Goal: Task Accomplishment & Management: Manage account settings

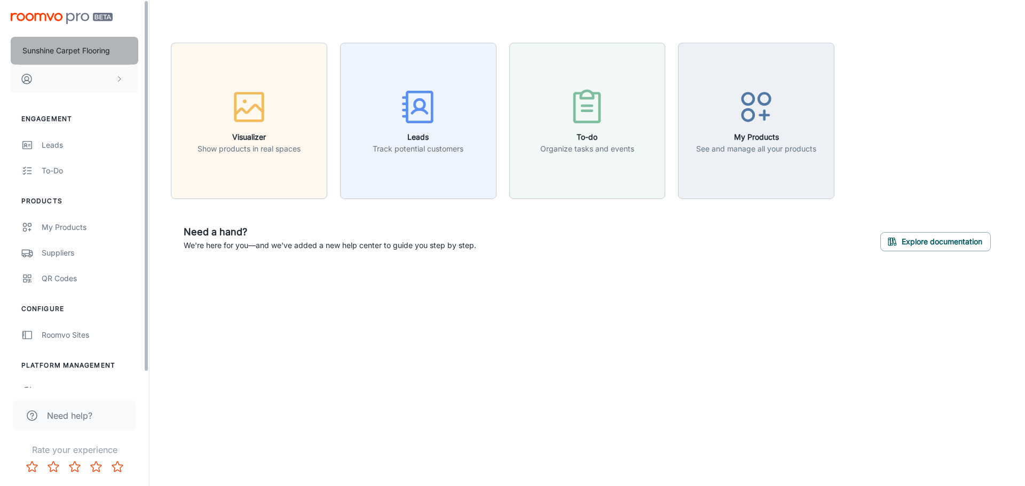
click at [84, 52] on p "Sunshine Carpet Flooring" at bounding box center [66, 51] width 88 height 12
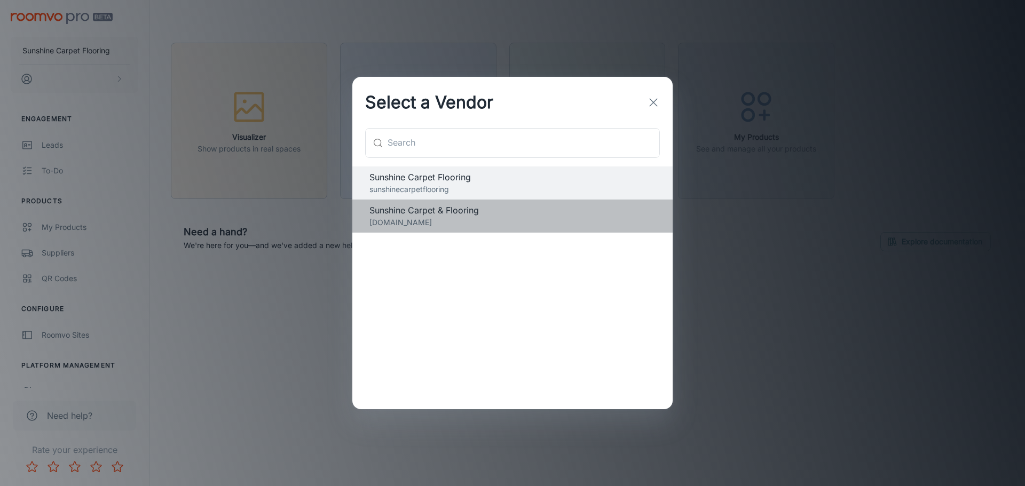
click at [440, 225] on p "[DOMAIN_NAME]" at bounding box center [512, 223] width 286 height 12
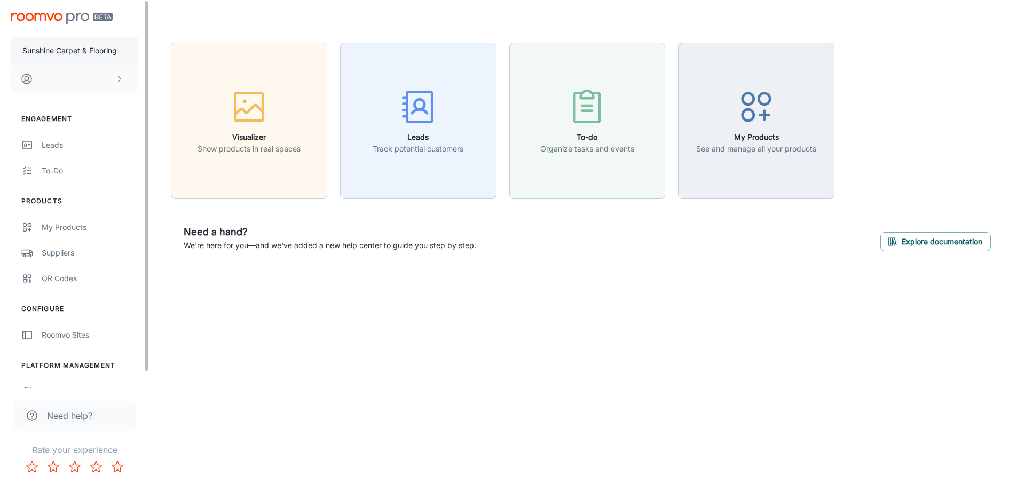
click at [89, 49] on p "Sunshine Carpet & Flooring" at bounding box center [69, 51] width 94 height 12
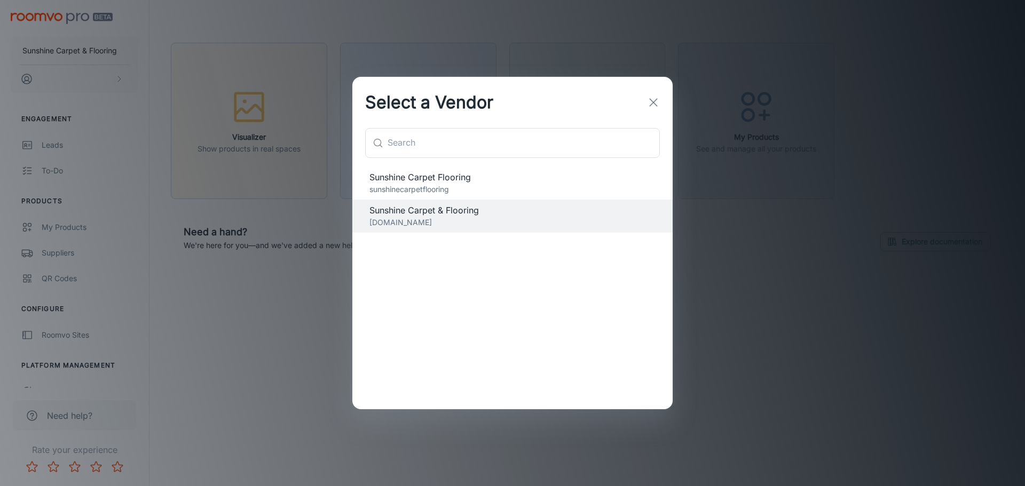
click at [424, 180] on span "Sunshine Carpet Flooring" at bounding box center [512, 177] width 286 height 13
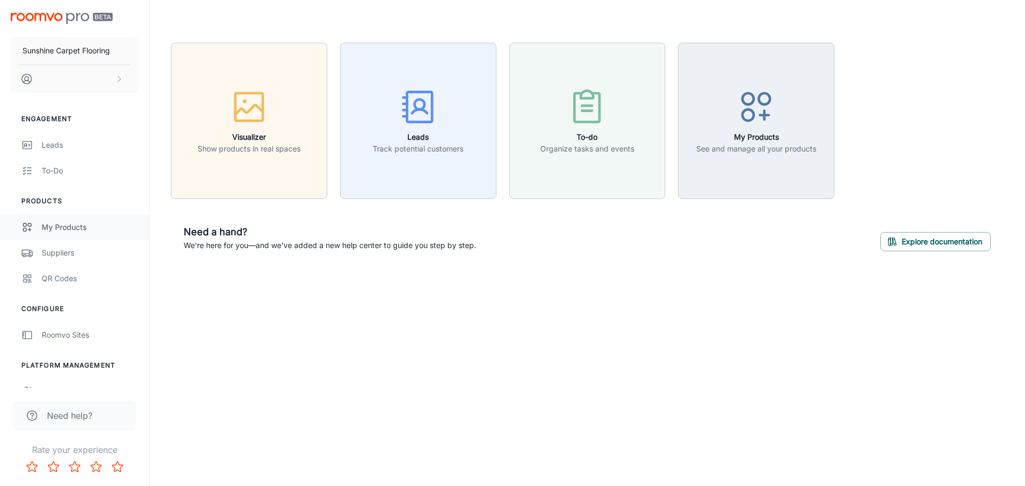
click at [53, 223] on div "My Products" at bounding box center [90, 227] width 97 height 12
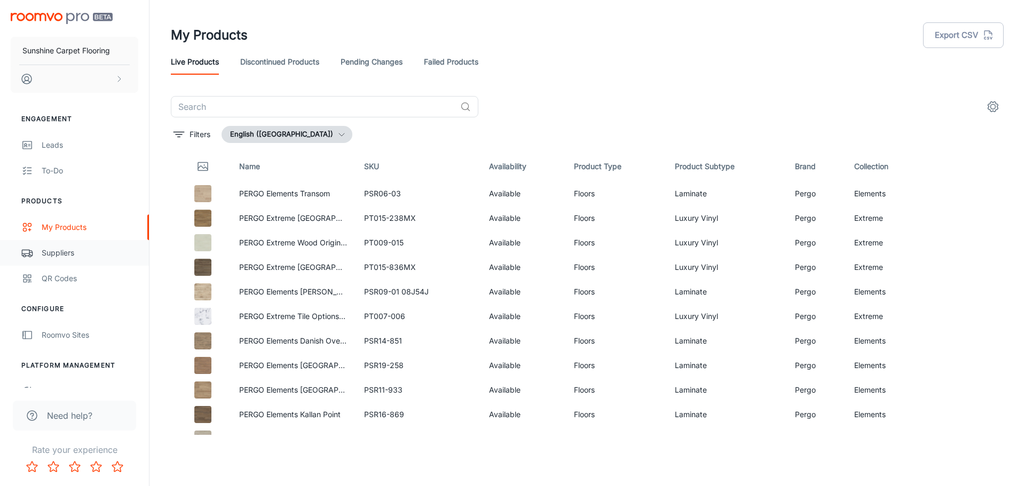
click at [76, 250] on div "Suppliers" at bounding box center [90, 253] width 97 height 12
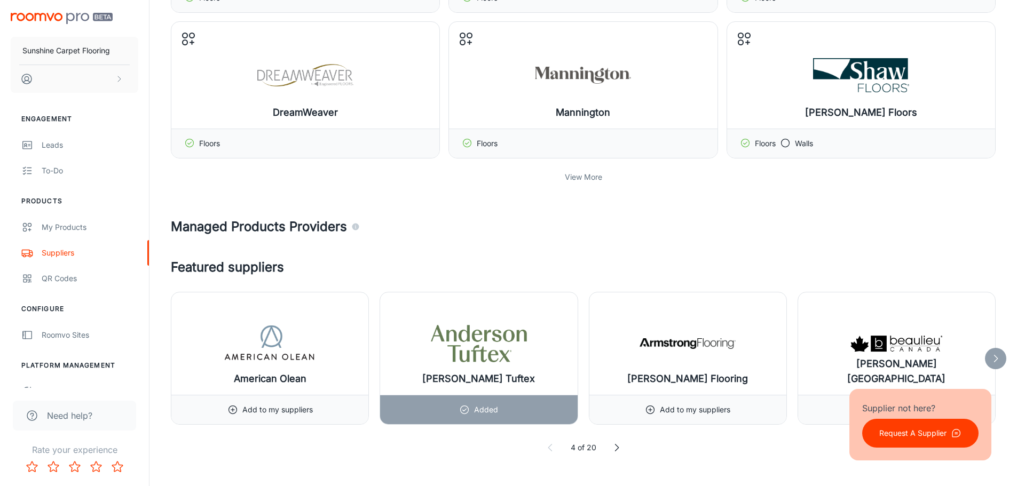
scroll to position [374, 0]
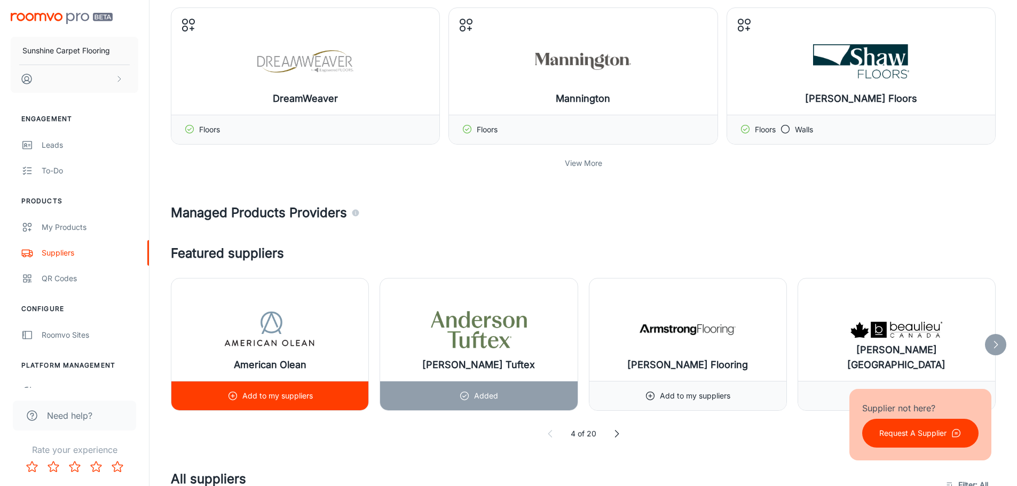
click at [282, 396] on p "Add to my suppliers" at bounding box center [277, 396] width 70 height 12
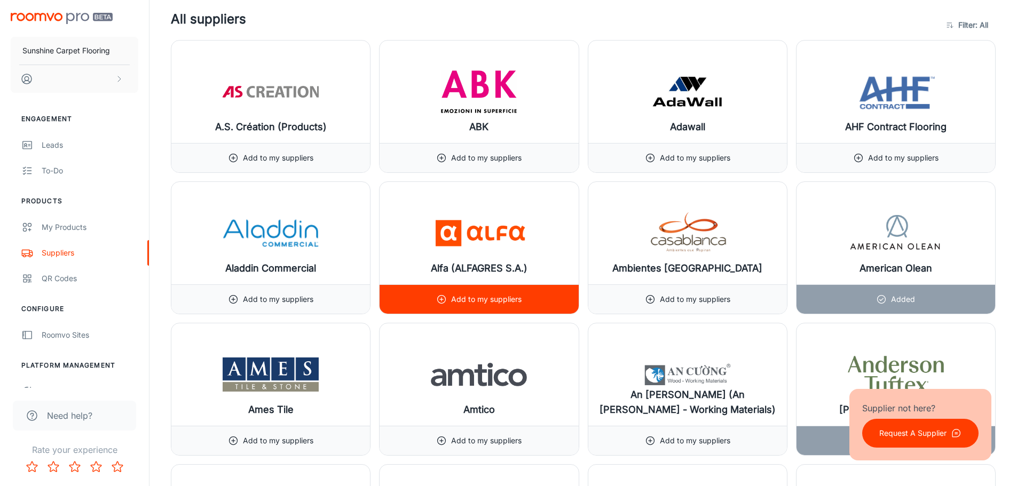
scroll to position [854, 0]
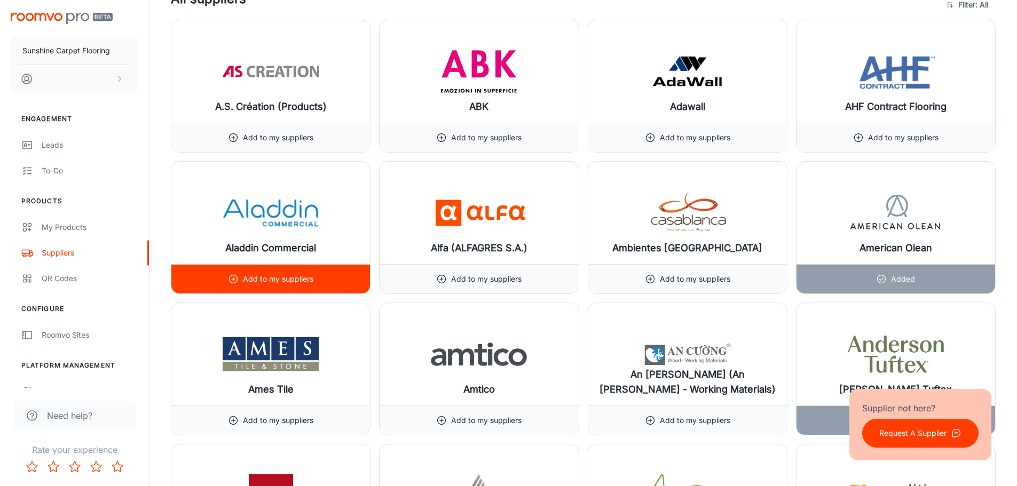
click at [300, 280] on p "Add to my suppliers" at bounding box center [278, 279] width 70 height 12
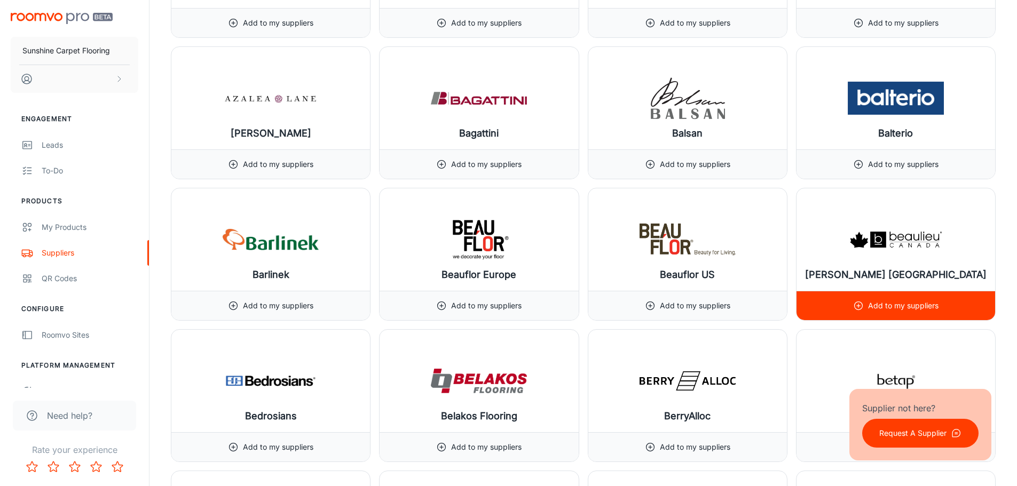
scroll to position [2028, 0]
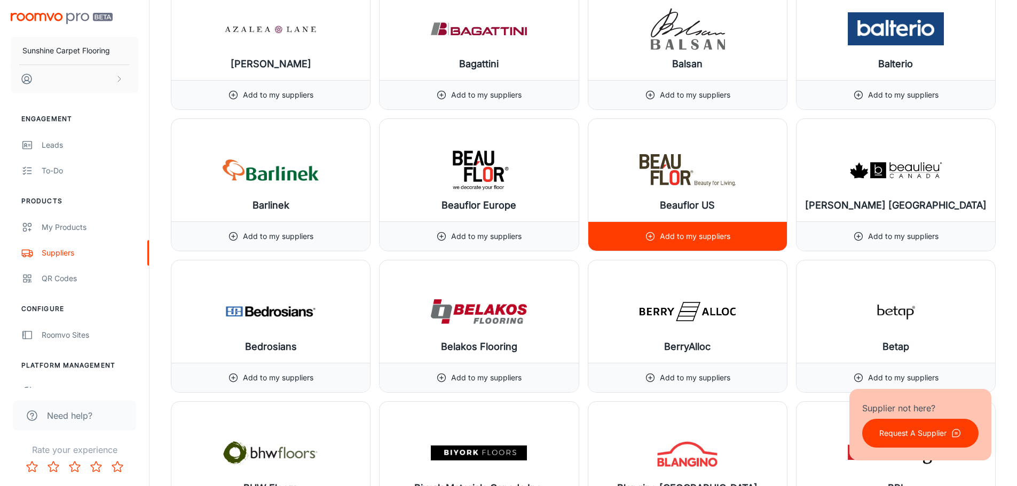
click at [657, 233] on div "Add to my suppliers" at bounding box center [687, 236] width 85 height 29
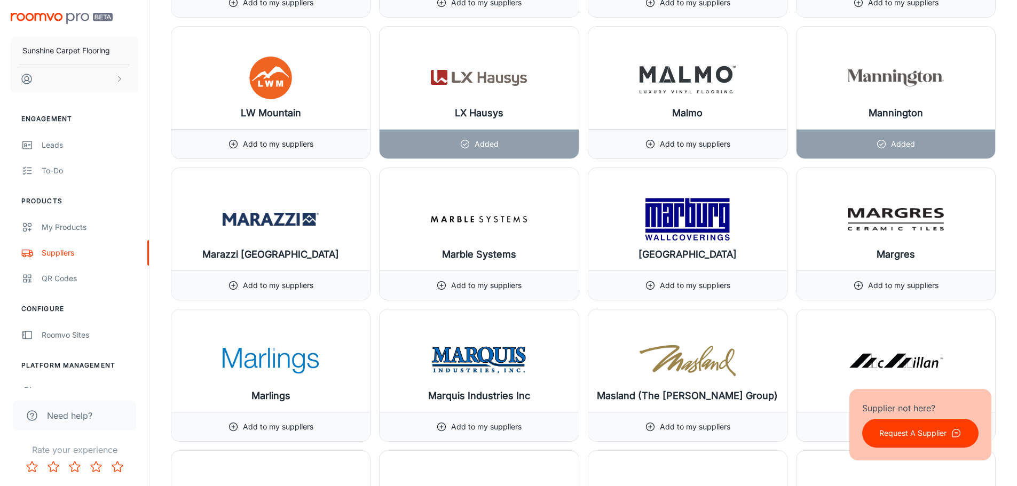
scroll to position [8378, 0]
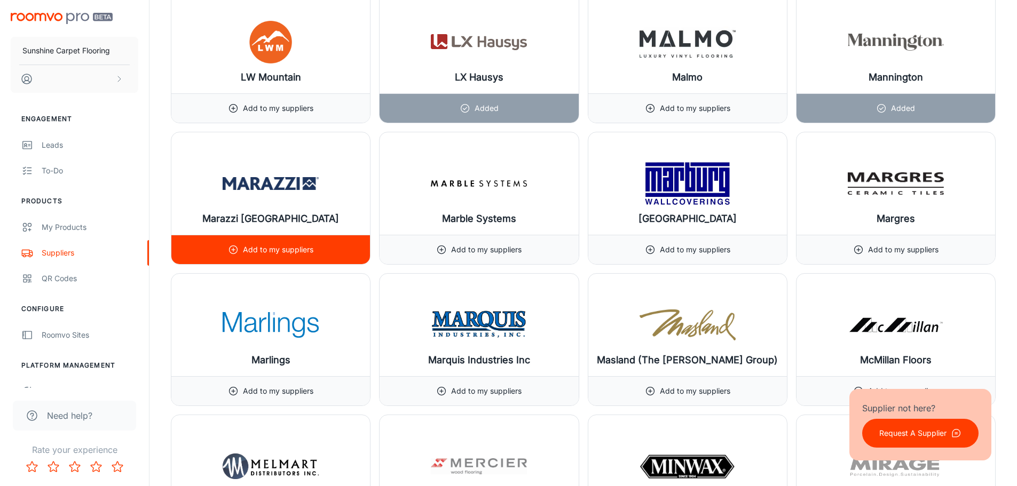
click at [280, 248] on p "Add to my suppliers" at bounding box center [278, 250] width 70 height 12
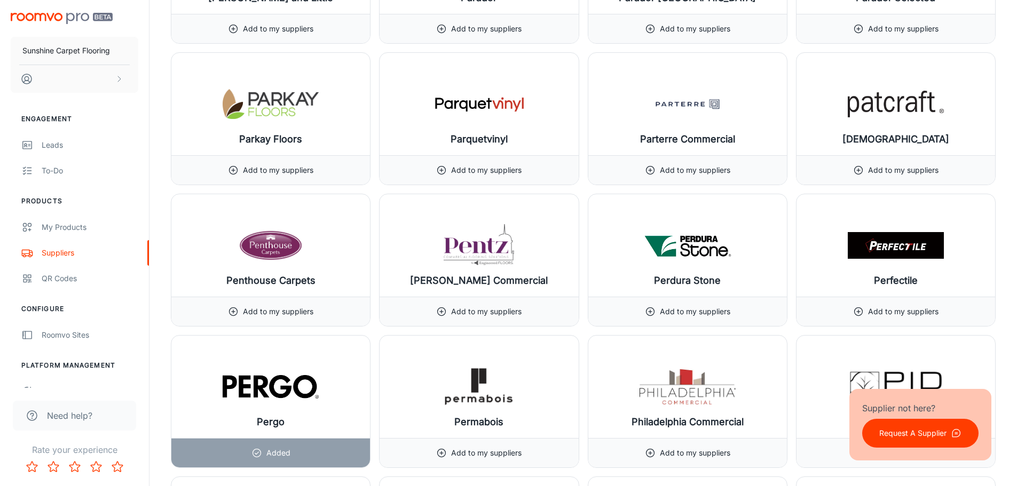
scroll to position [9872, 0]
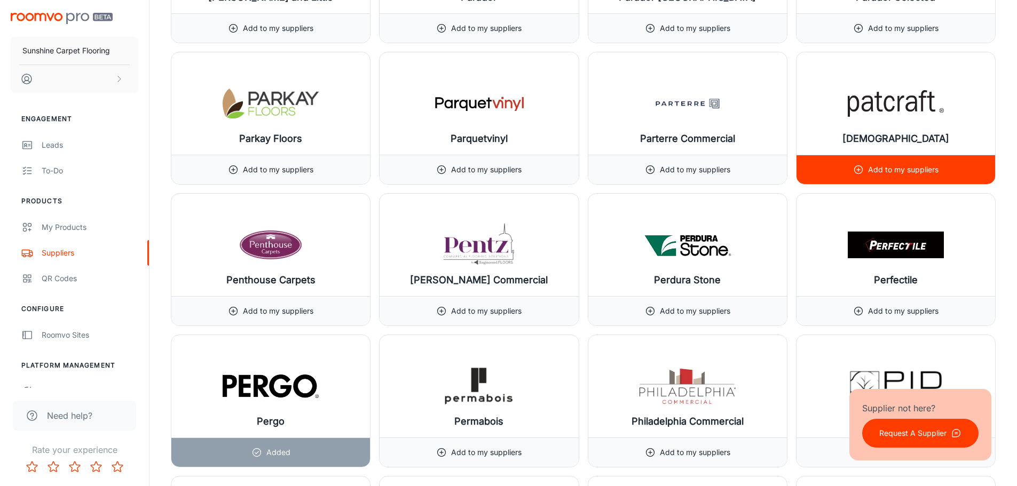
click at [853, 161] on div "Add to my suppliers" at bounding box center [895, 169] width 85 height 29
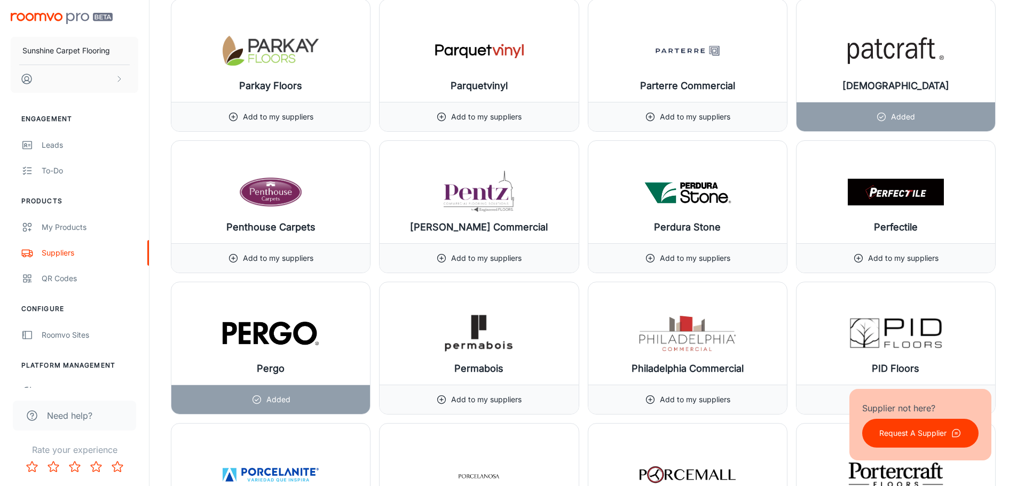
scroll to position [9979, 0]
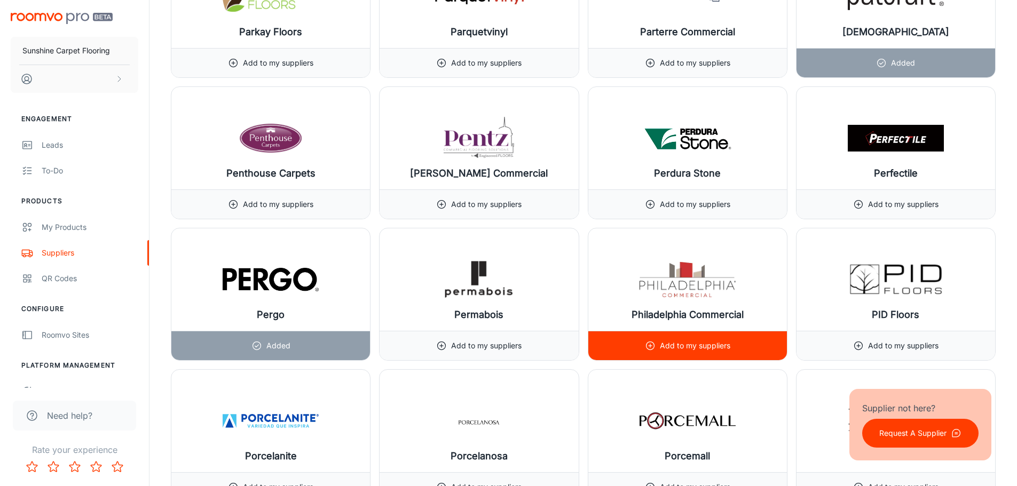
click at [732, 349] on div "Add to my suppliers" at bounding box center [687, 345] width 199 height 29
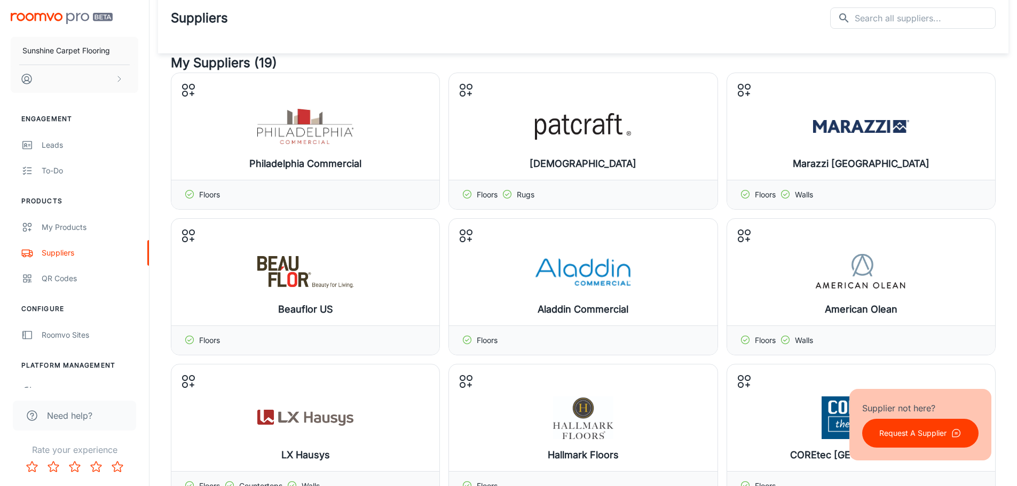
scroll to position [0, 0]
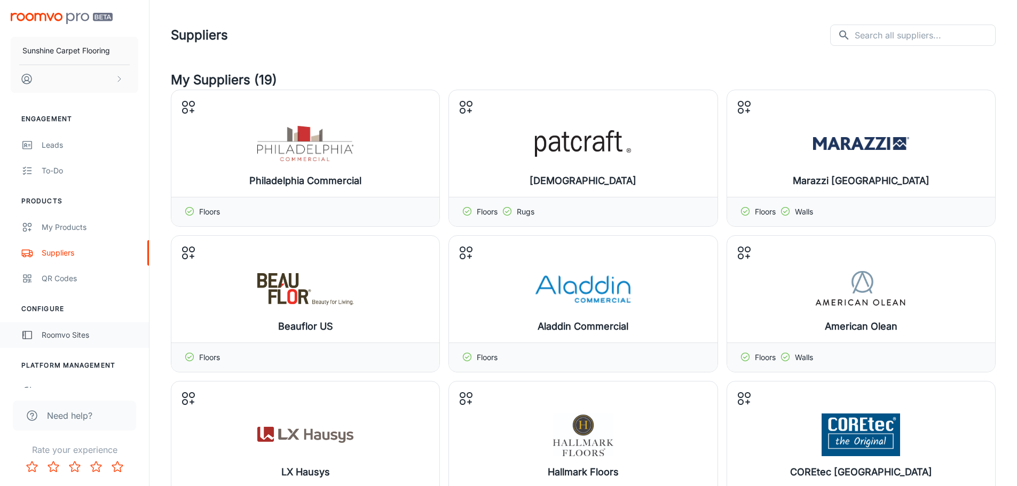
click at [78, 331] on div "Roomvo Sites" at bounding box center [90, 335] width 97 height 12
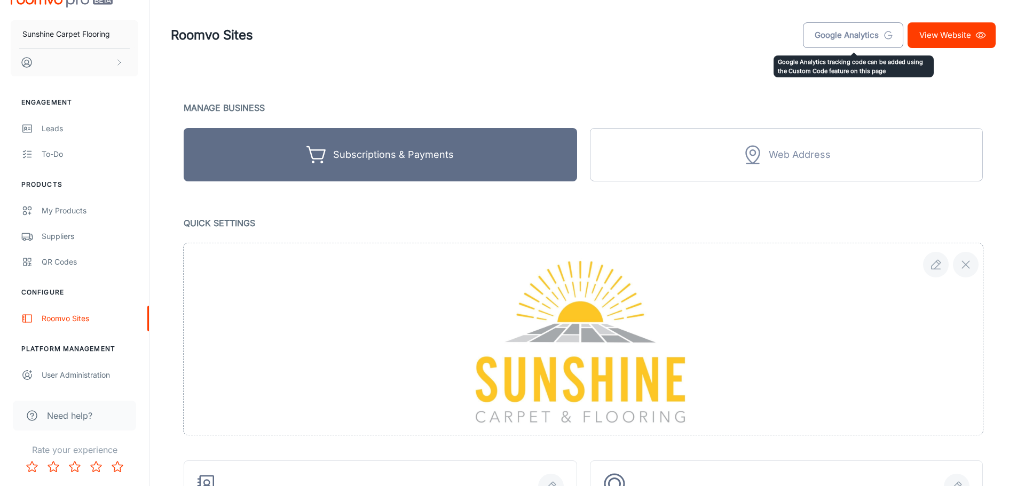
click at [832, 35] on link "Google Analytics" at bounding box center [853, 35] width 100 height 26
